Goal: Navigation & Orientation: Find specific page/section

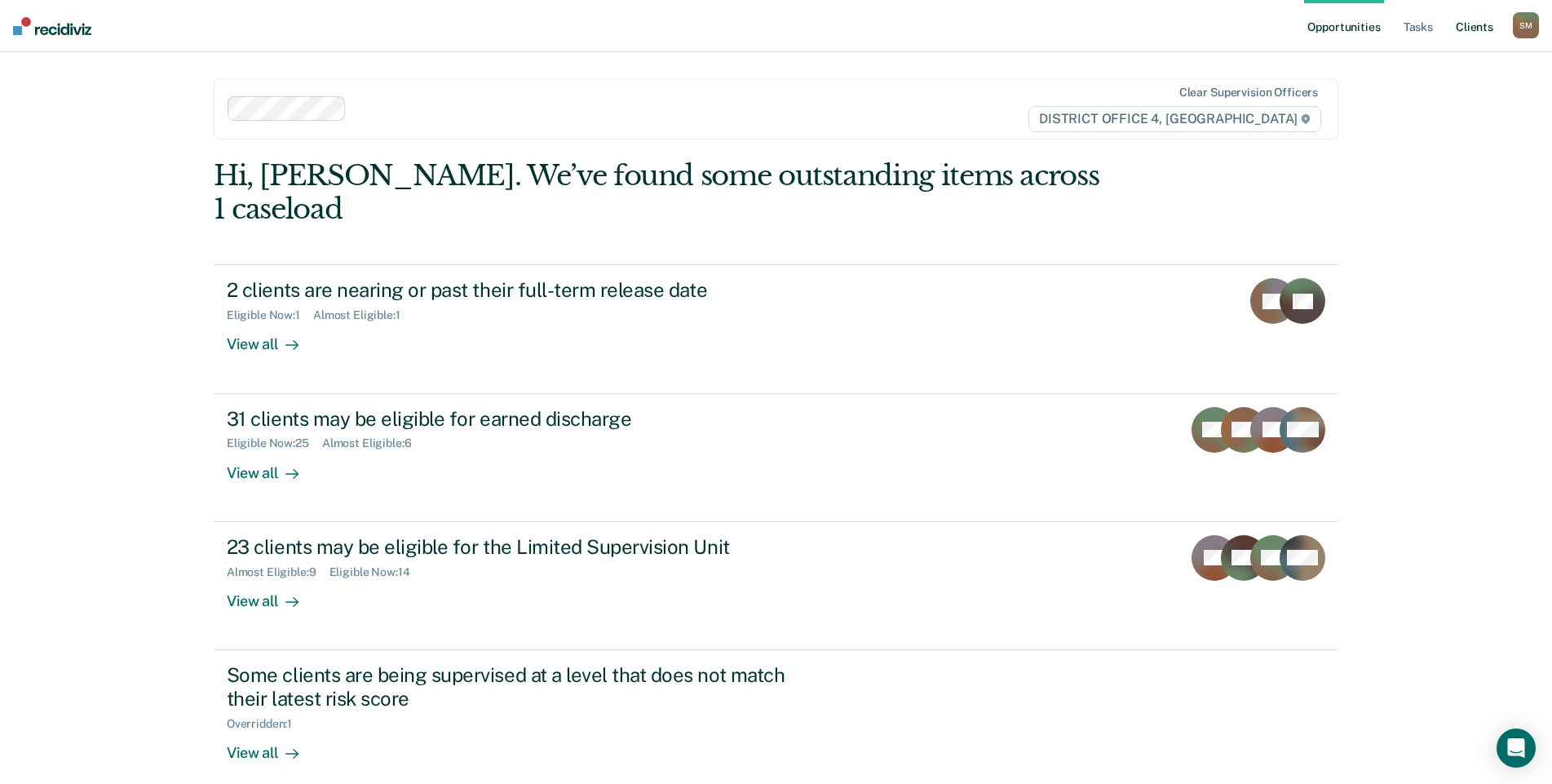
click at [1466, 28] on link "Client s" at bounding box center [1474, 26] width 44 height 53
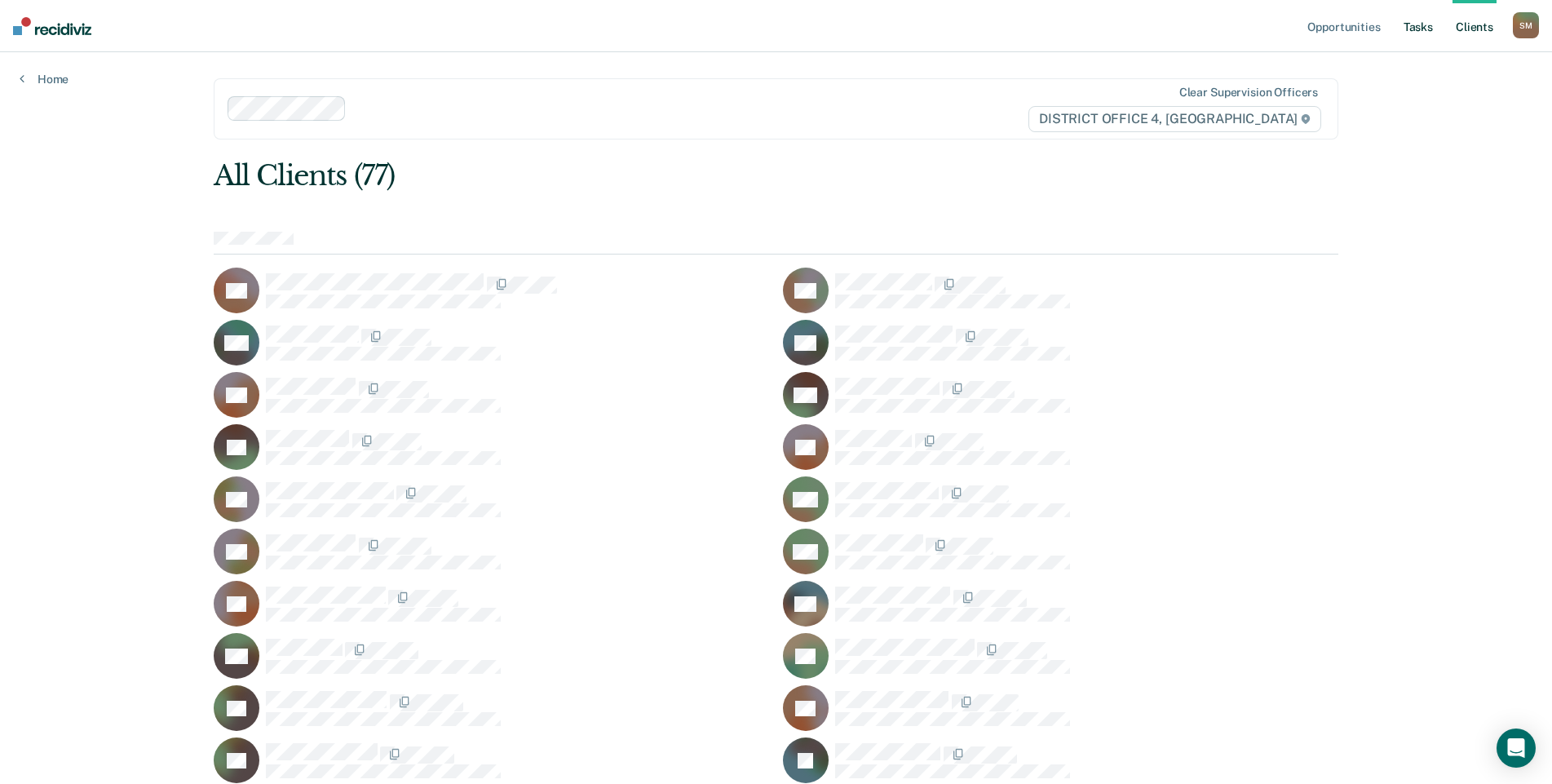
click at [1418, 27] on link "Tasks" at bounding box center [1419, 26] width 36 height 53
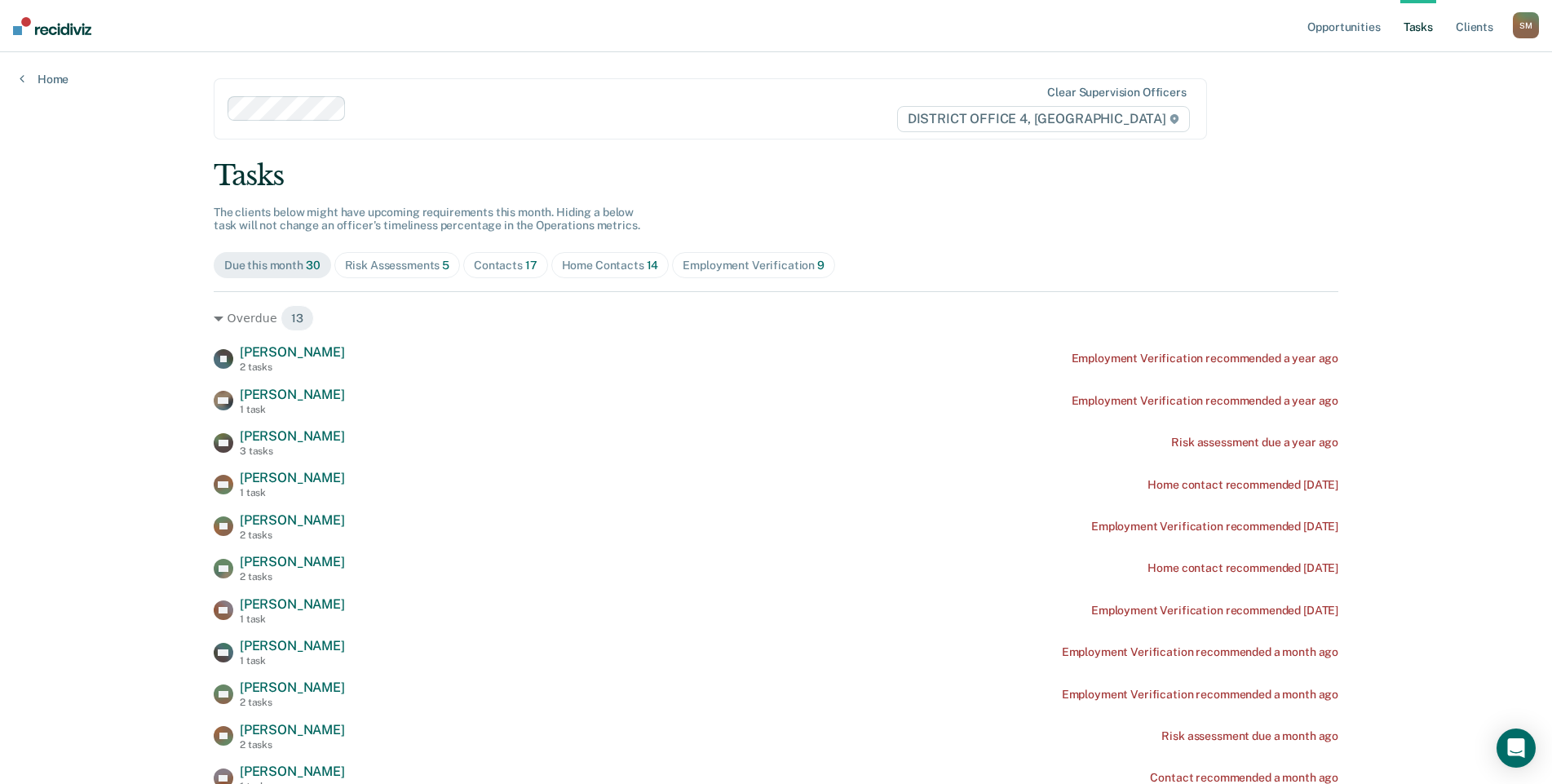
click at [525, 265] on span "17" at bounding box center [531, 264] width 13 height 13
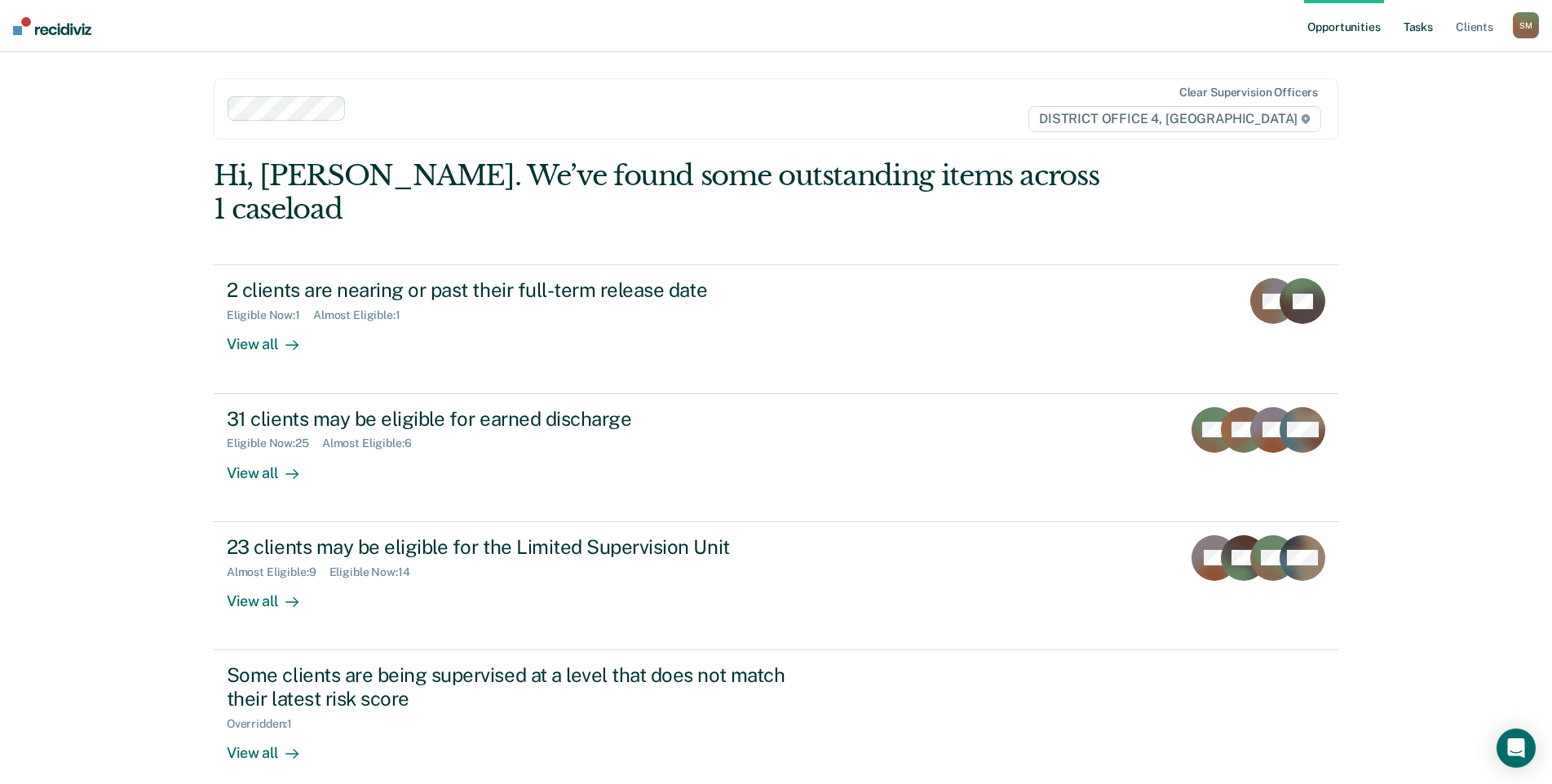
click at [1425, 26] on link "Tasks" at bounding box center [1419, 26] width 36 height 53
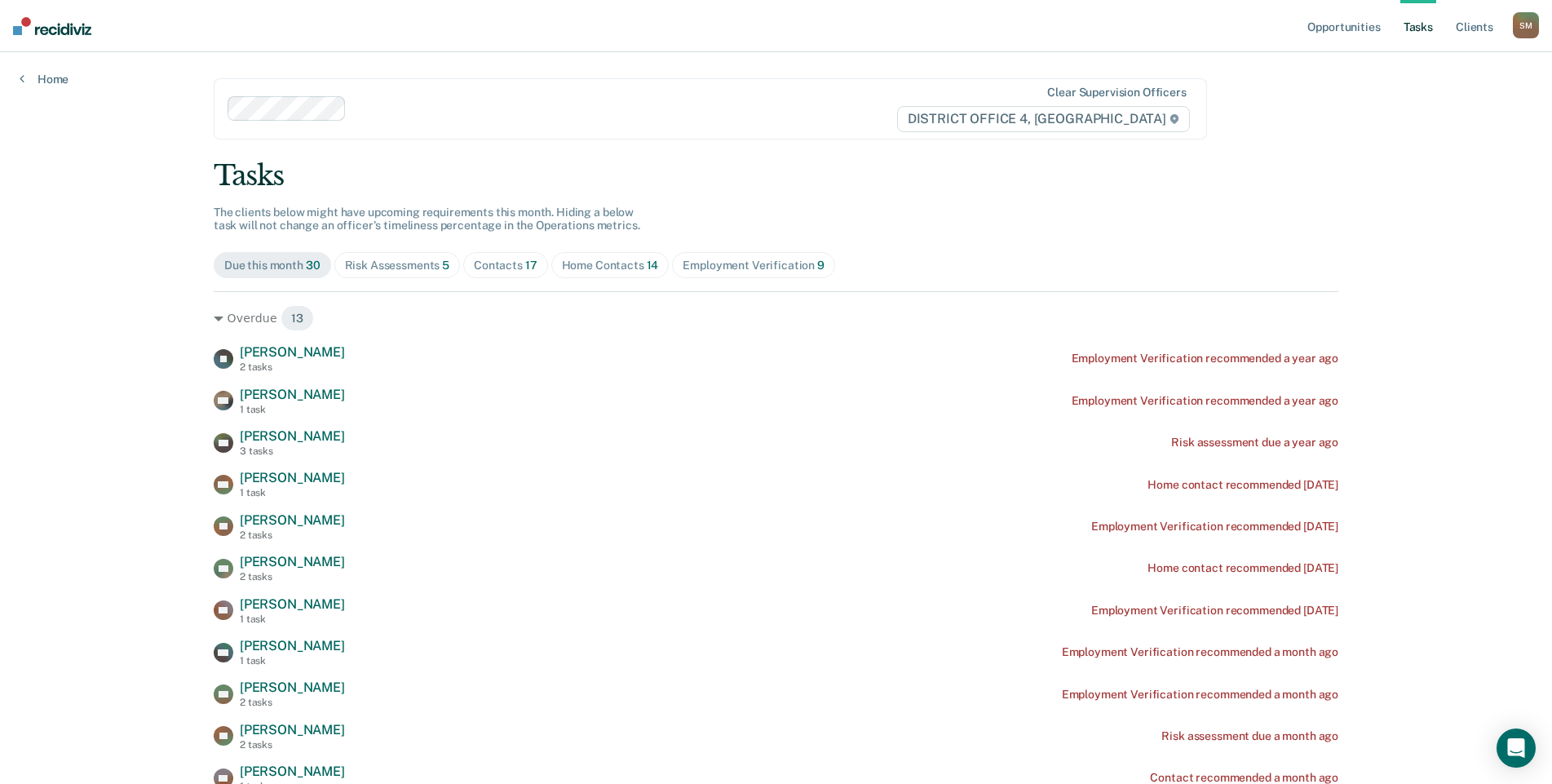
click at [602, 268] on div "Home Contacts 14" at bounding box center [611, 265] width 97 height 14
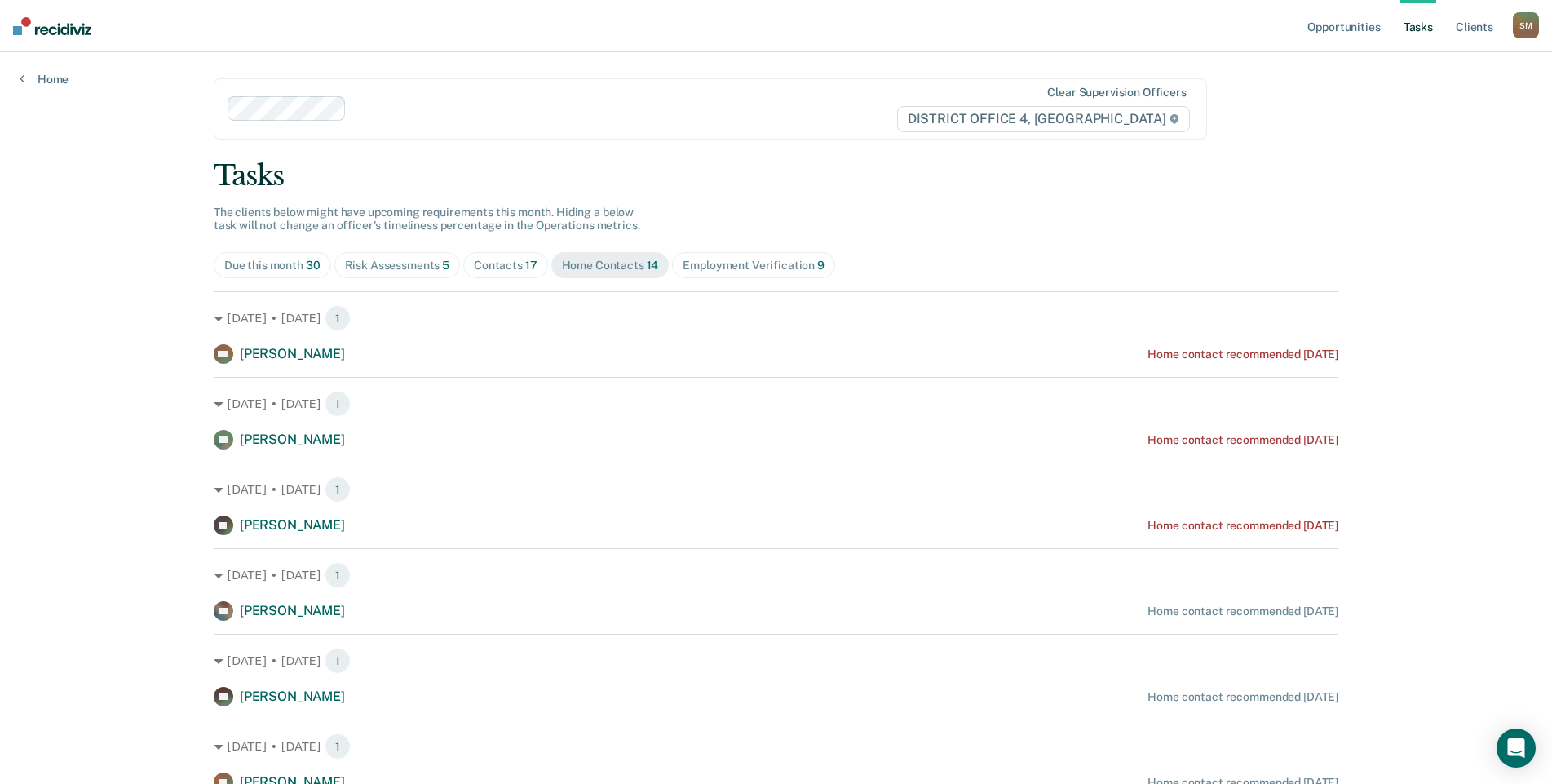
click at [422, 267] on div "Risk Assessments 5" at bounding box center [397, 265] width 105 height 14
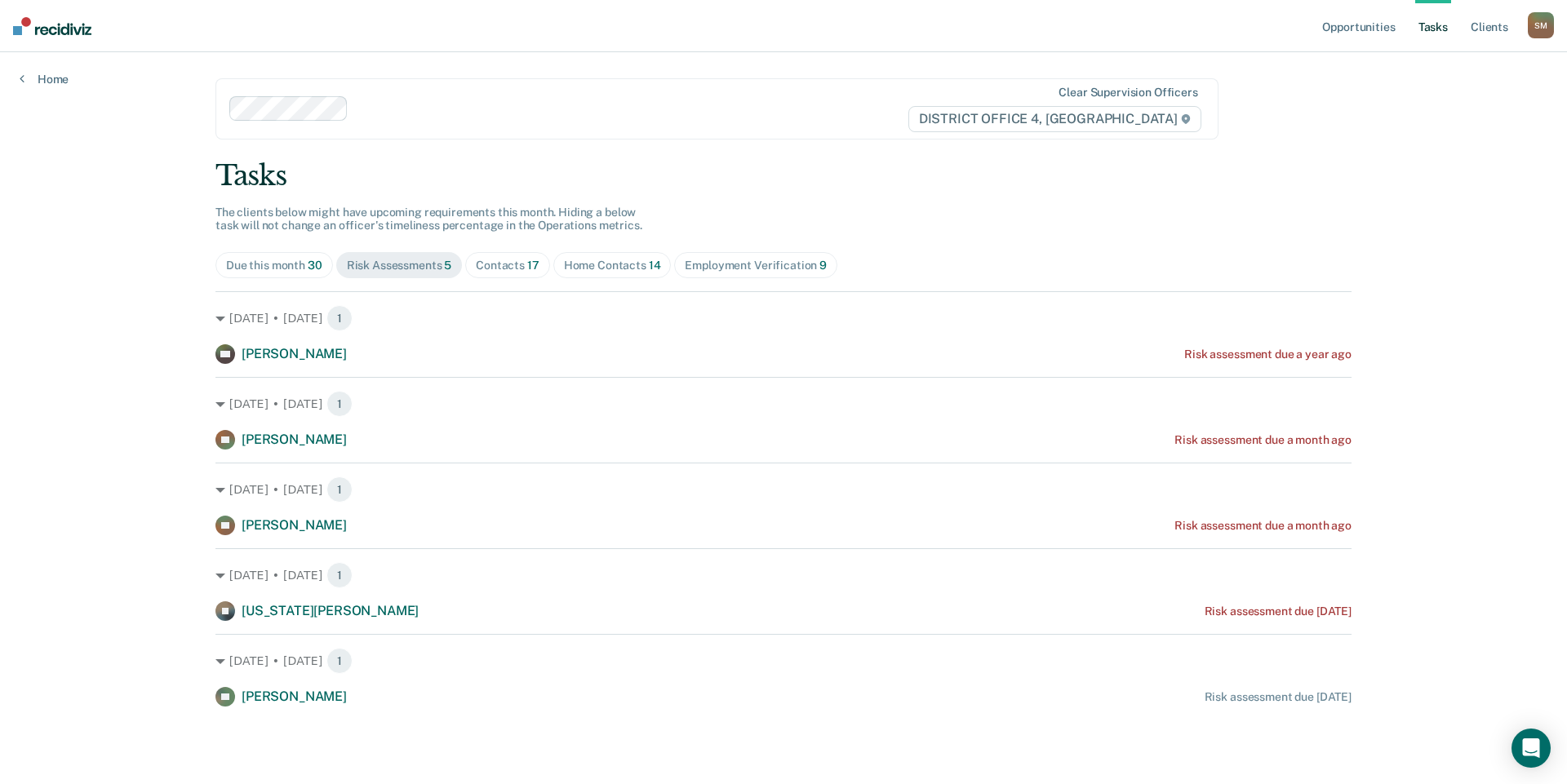
click at [516, 267] on div "Contacts 17" at bounding box center [507, 265] width 63 height 14
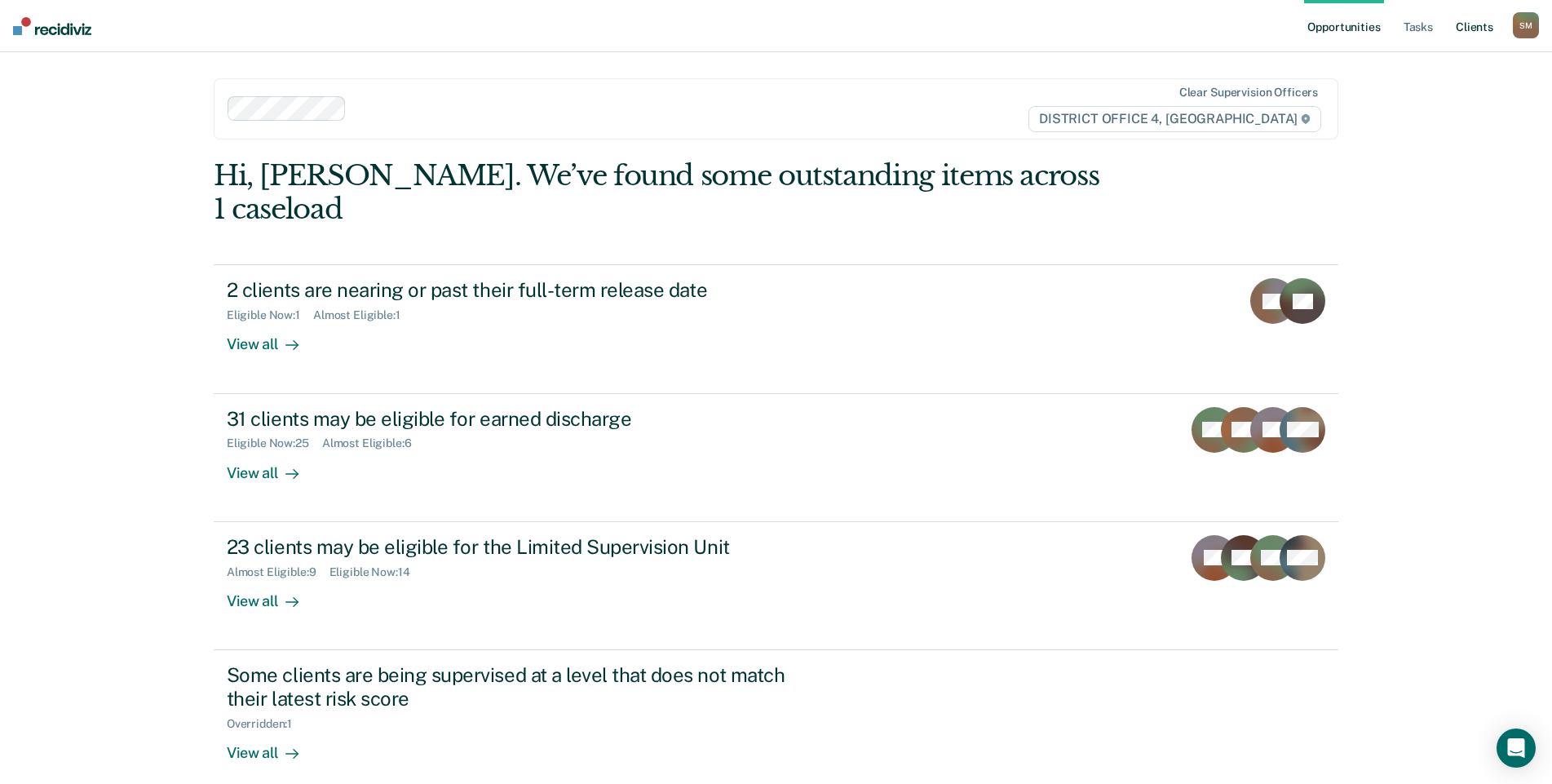
click at [1476, 25] on link "Client s" at bounding box center [1474, 26] width 44 height 53
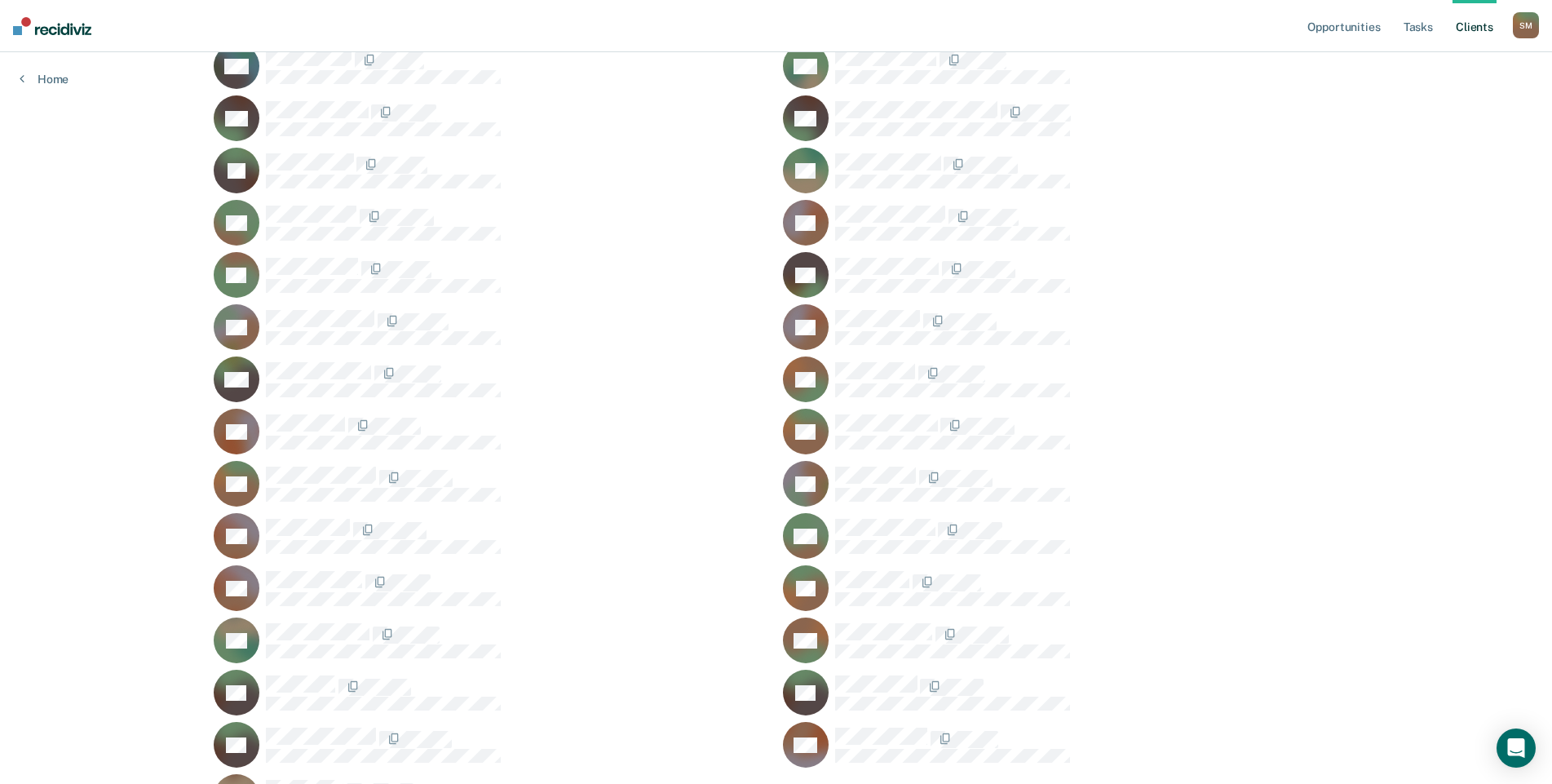
scroll to position [1576, 0]
